Goal: Check status: Check status

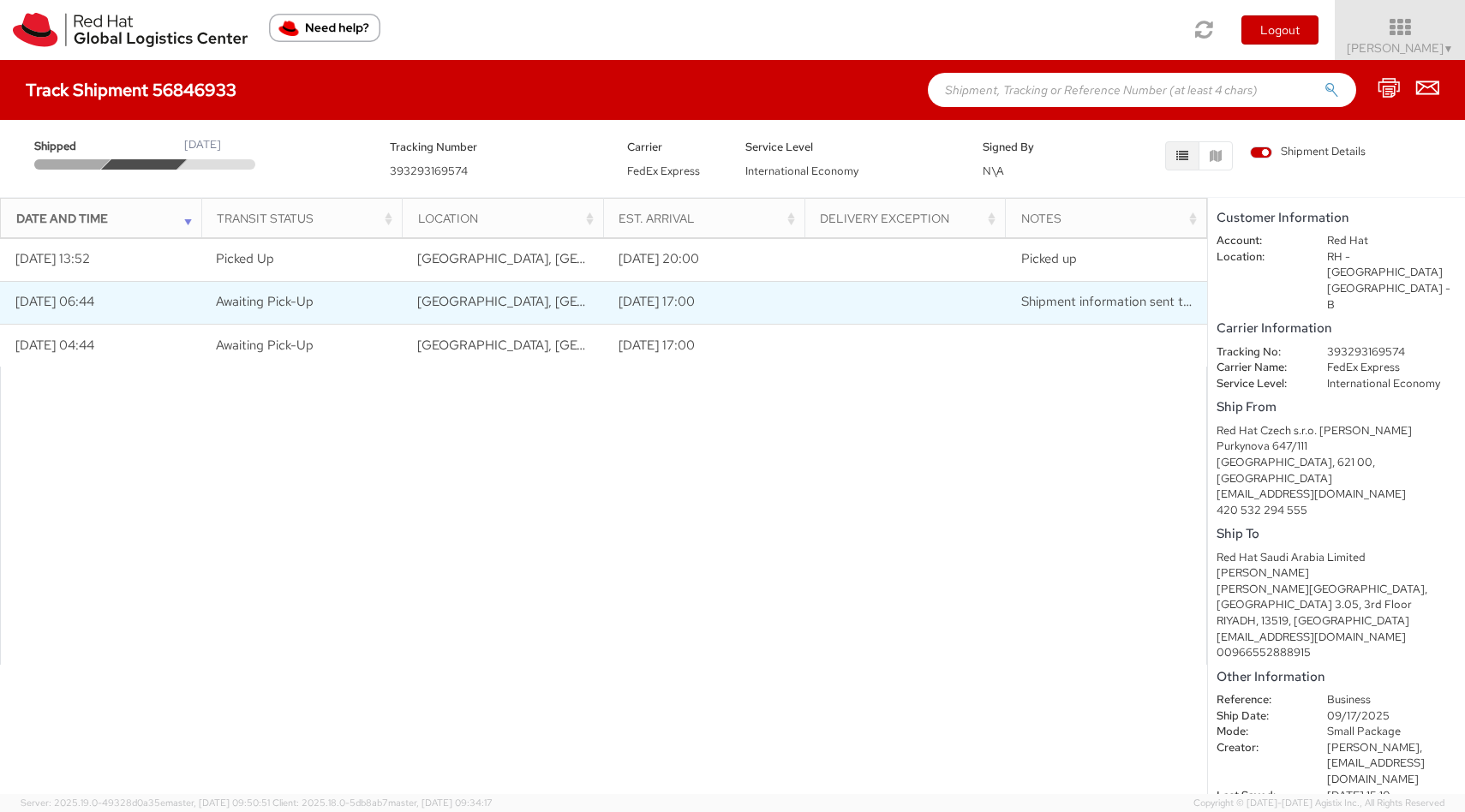
click at [1041, 300] on span "Shipment information sent to FedEx" at bounding box center [1125, 302] width 208 height 17
click at [1058, 296] on span "Shipment information sent to FedEx" at bounding box center [1125, 302] width 208 height 17
click at [1107, 297] on span "Shipment information sent to FedEx" at bounding box center [1125, 302] width 208 height 17
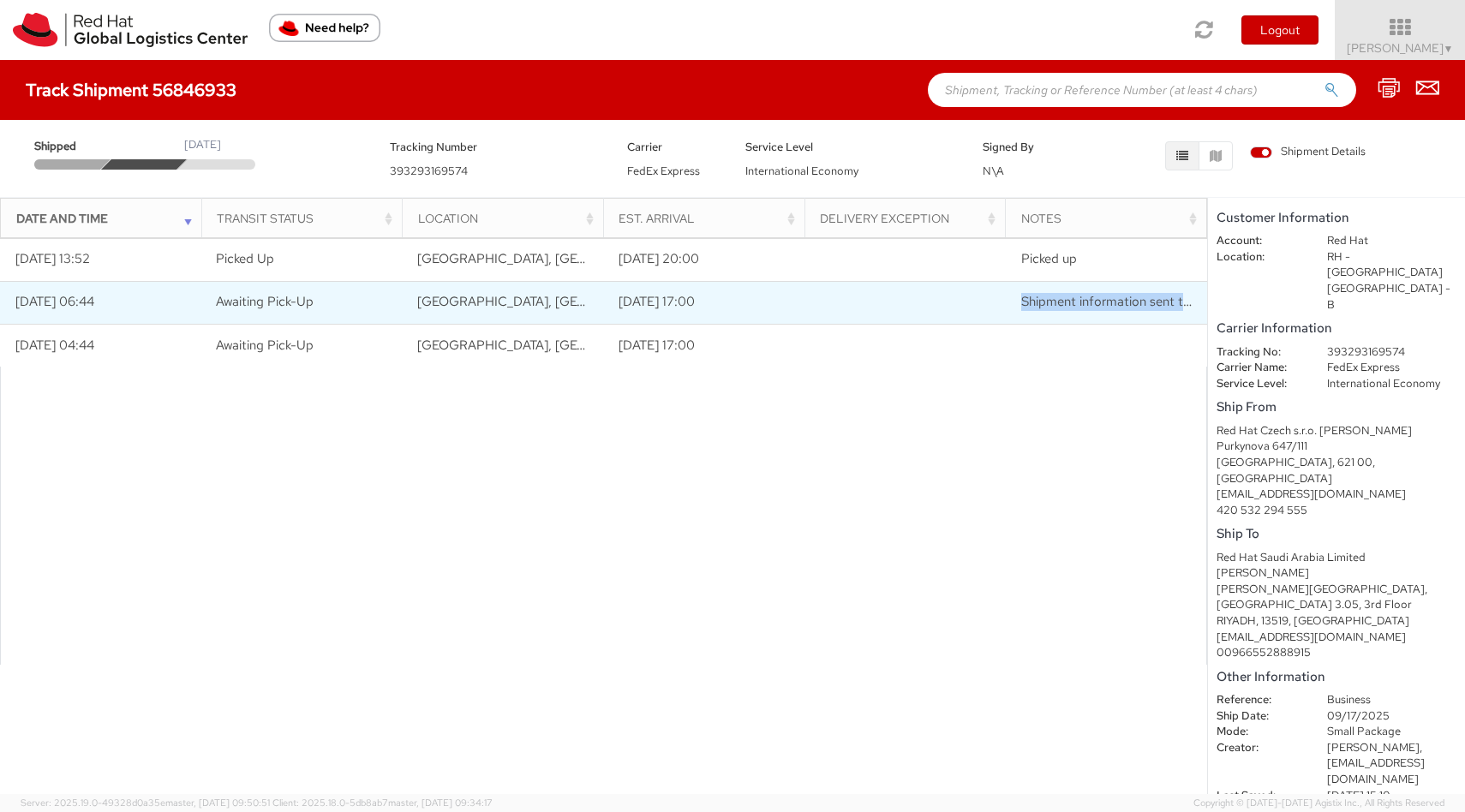
click at [1107, 297] on span "Shipment information sent to FedEx" at bounding box center [1125, 302] width 208 height 17
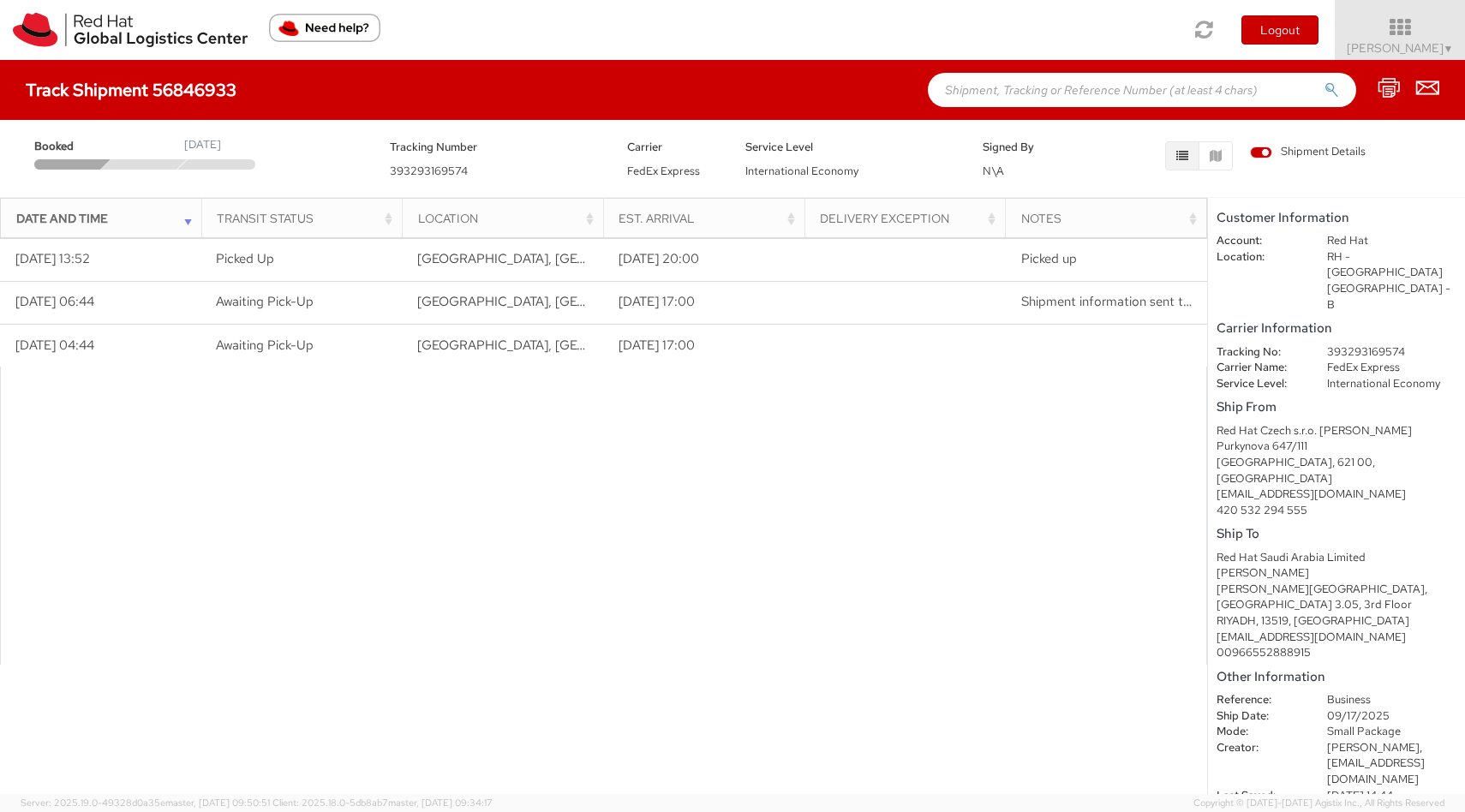
click at [826, 468] on div at bounding box center [603, 515] width 1207 height 298
click at [1342, 360] on dd "FedEx Express" at bounding box center [1392, 367] width 155 height 16
click at [1355, 708] on dd "09/17/2025" at bounding box center [1392, 716] width 155 height 16
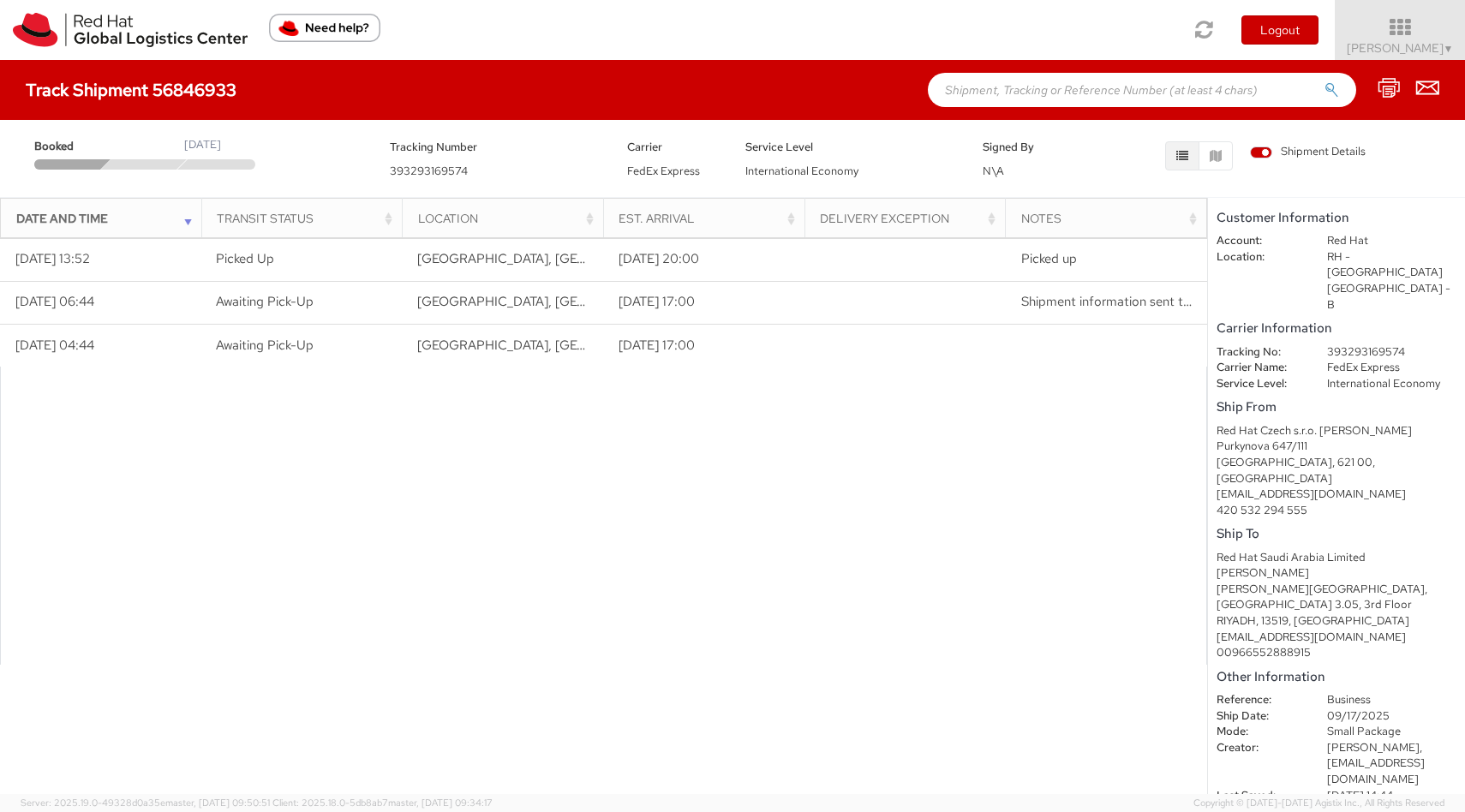
click at [1355, 708] on dd "09/17/2025" at bounding box center [1392, 716] width 155 height 16
click at [1357, 723] on dd "Small Package" at bounding box center [1392, 731] width 155 height 16
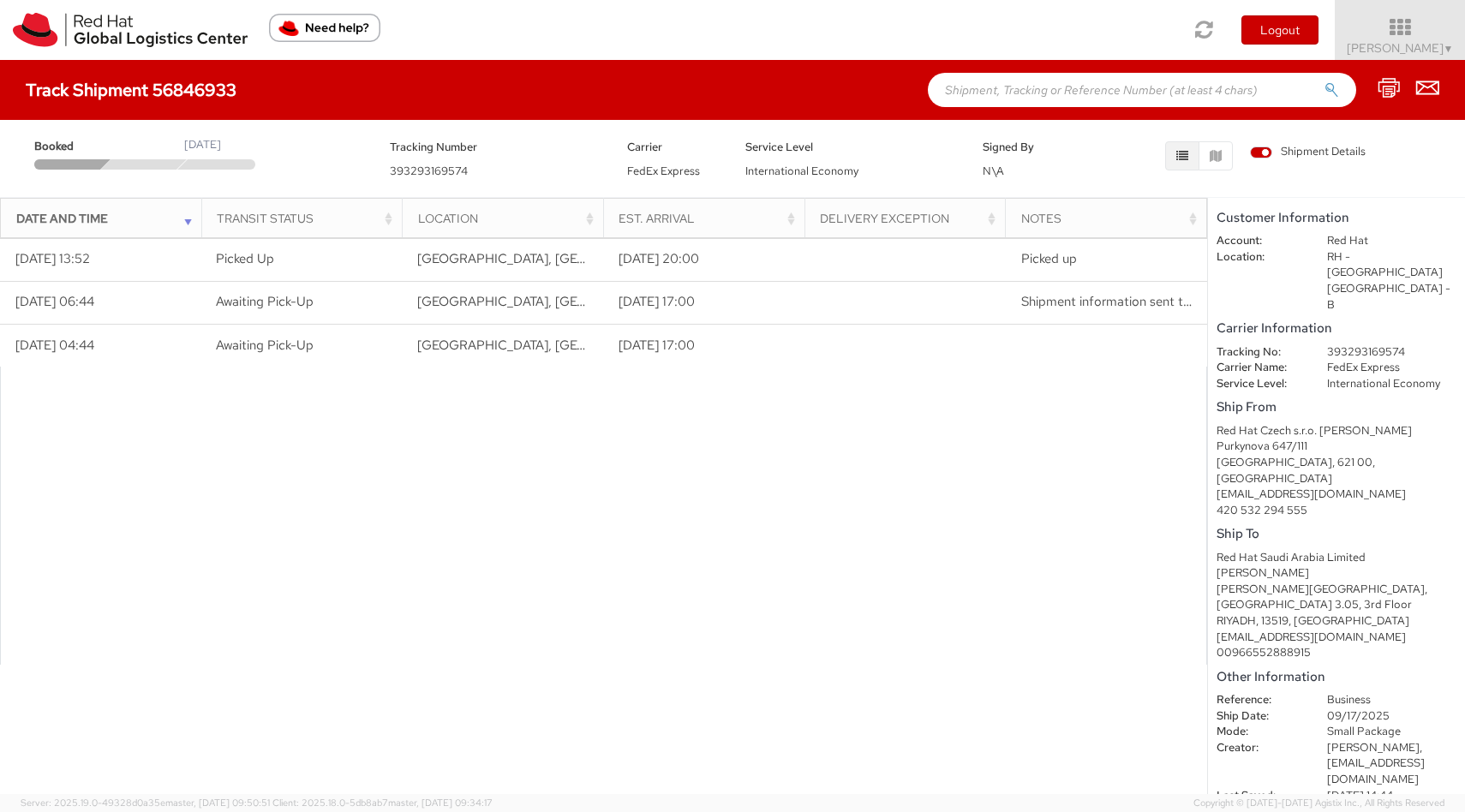
click at [1352, 739] on span "[PERSON_NAME]," at bounding box center [1374, 746] width 95 height 14
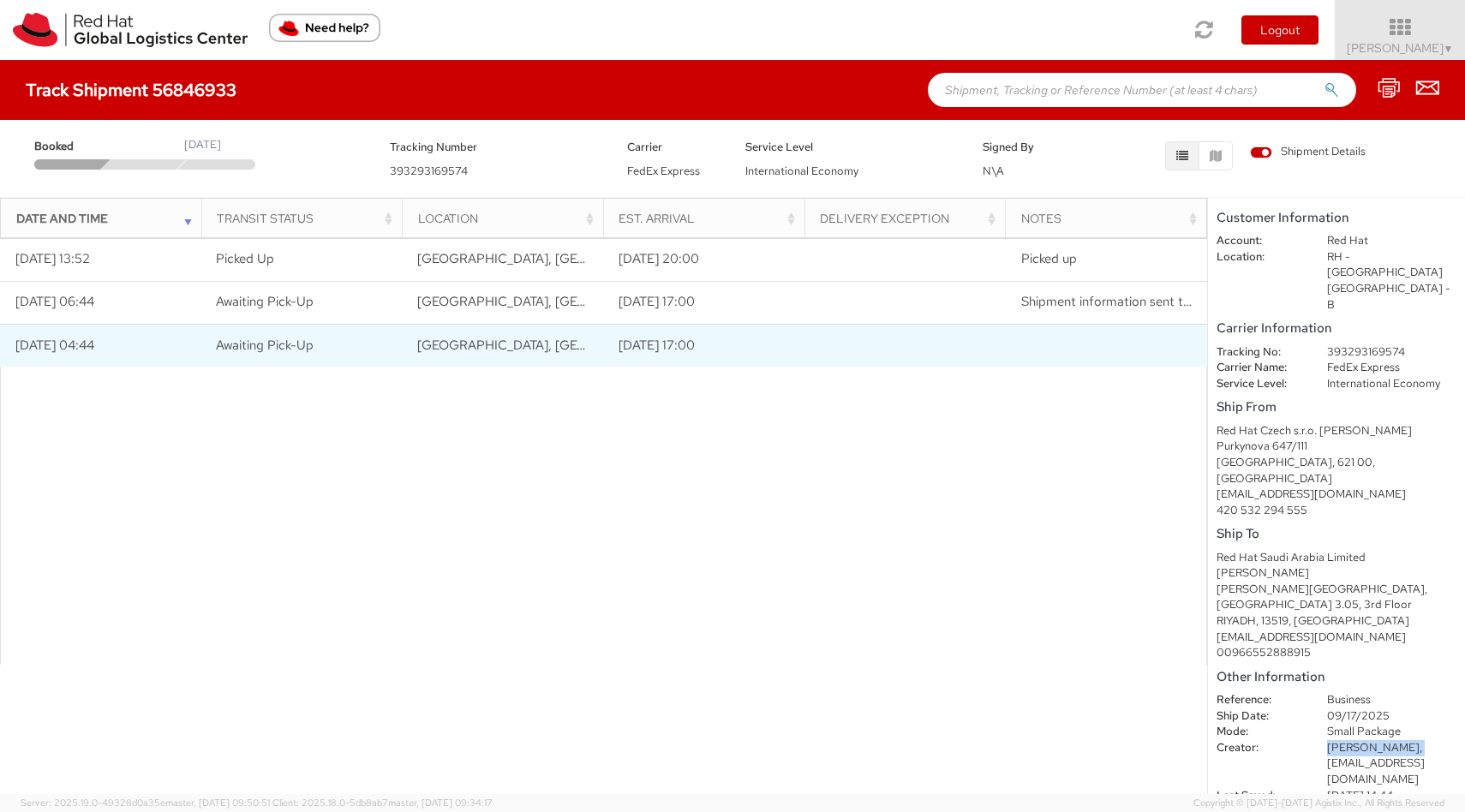
click at [653, 324] on td "[DATE] 17:00" at bounding box center [703, 344] width 201 height 43
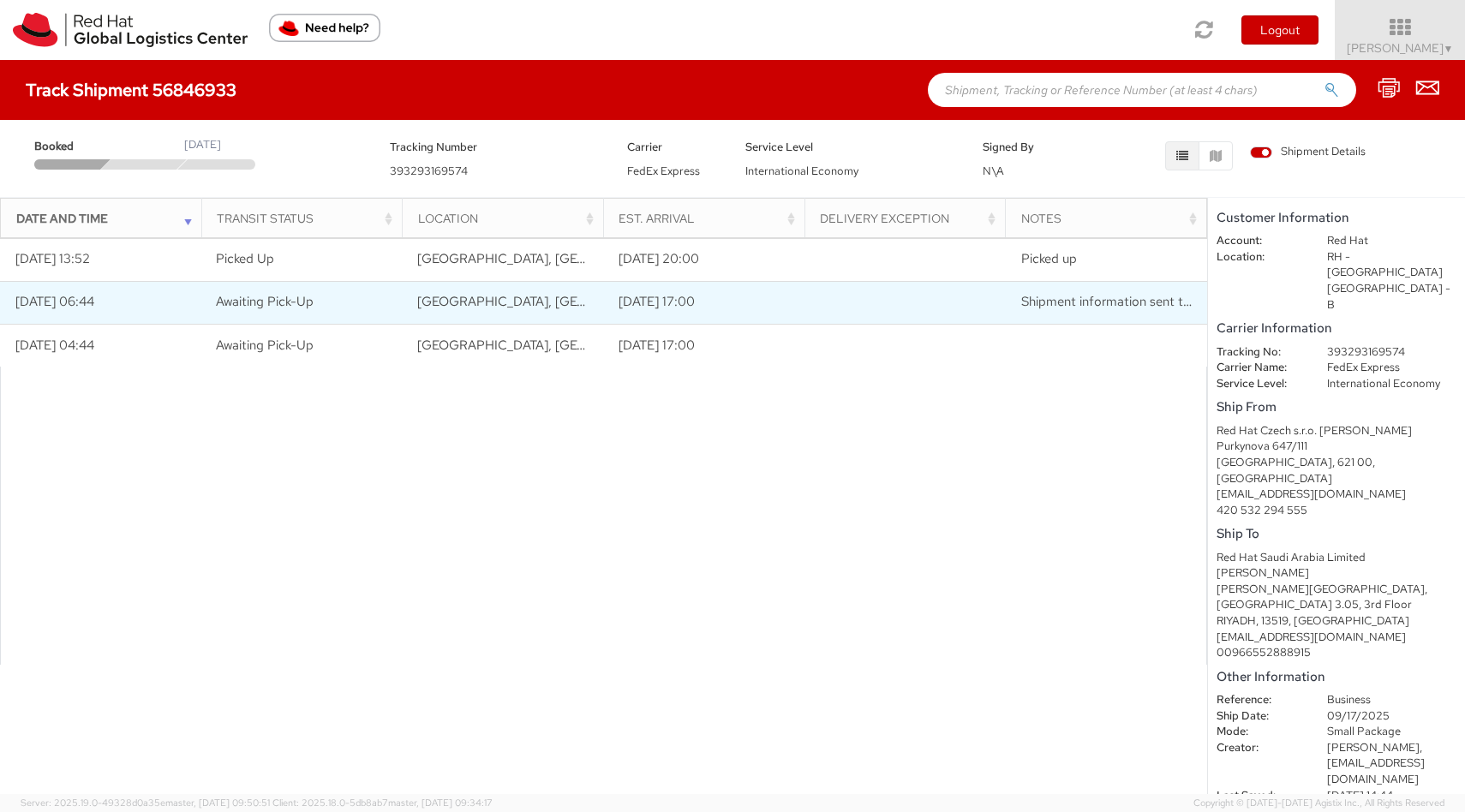
click at [653, 305] on td "[DATE] 17:00" at bounding box center [703, 302] width 201 height 43
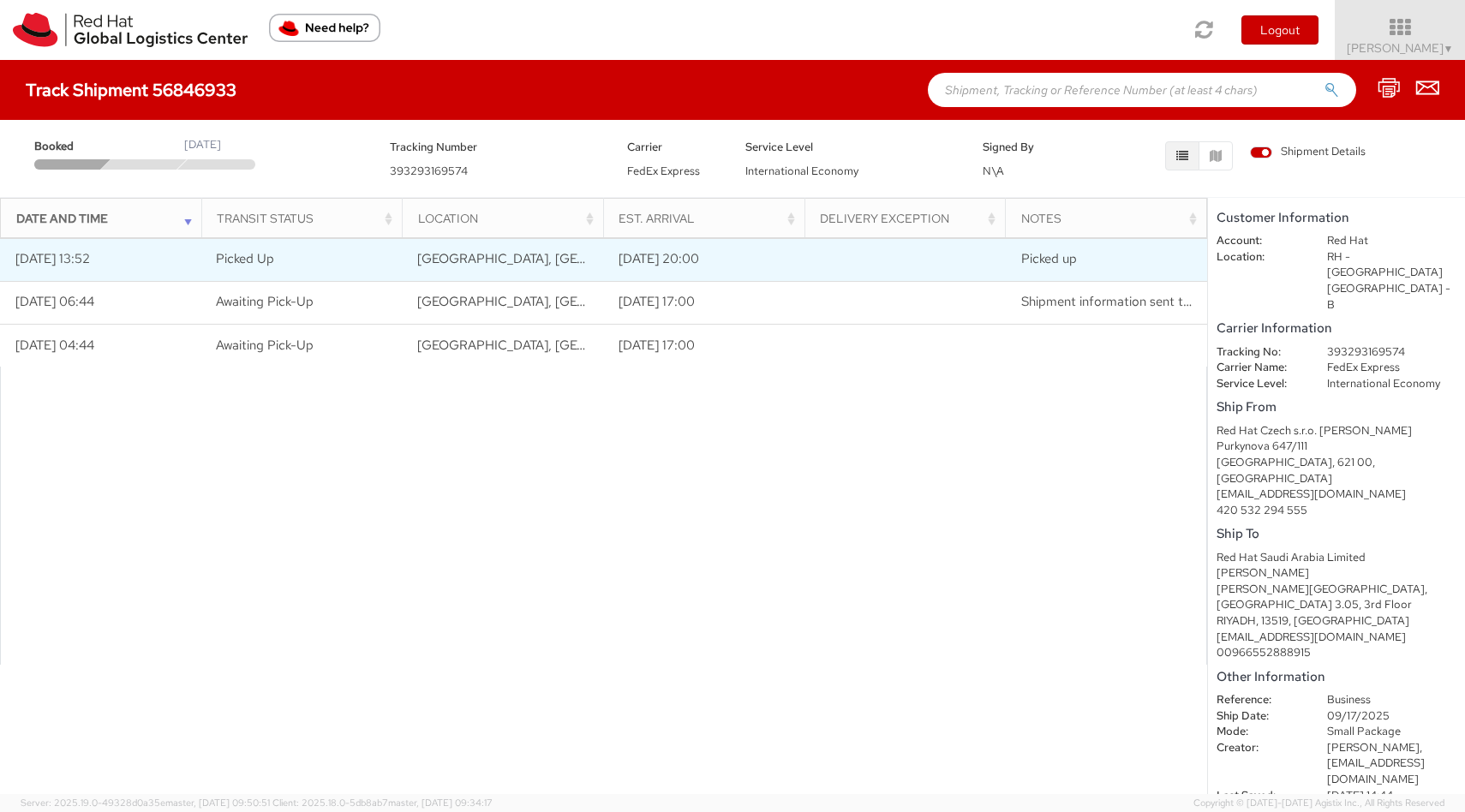
click at [129, 249] on td "[DATE] 13:52" at bounding box center [100, 260] width 201 height 43
